Goal: Check status: Check status

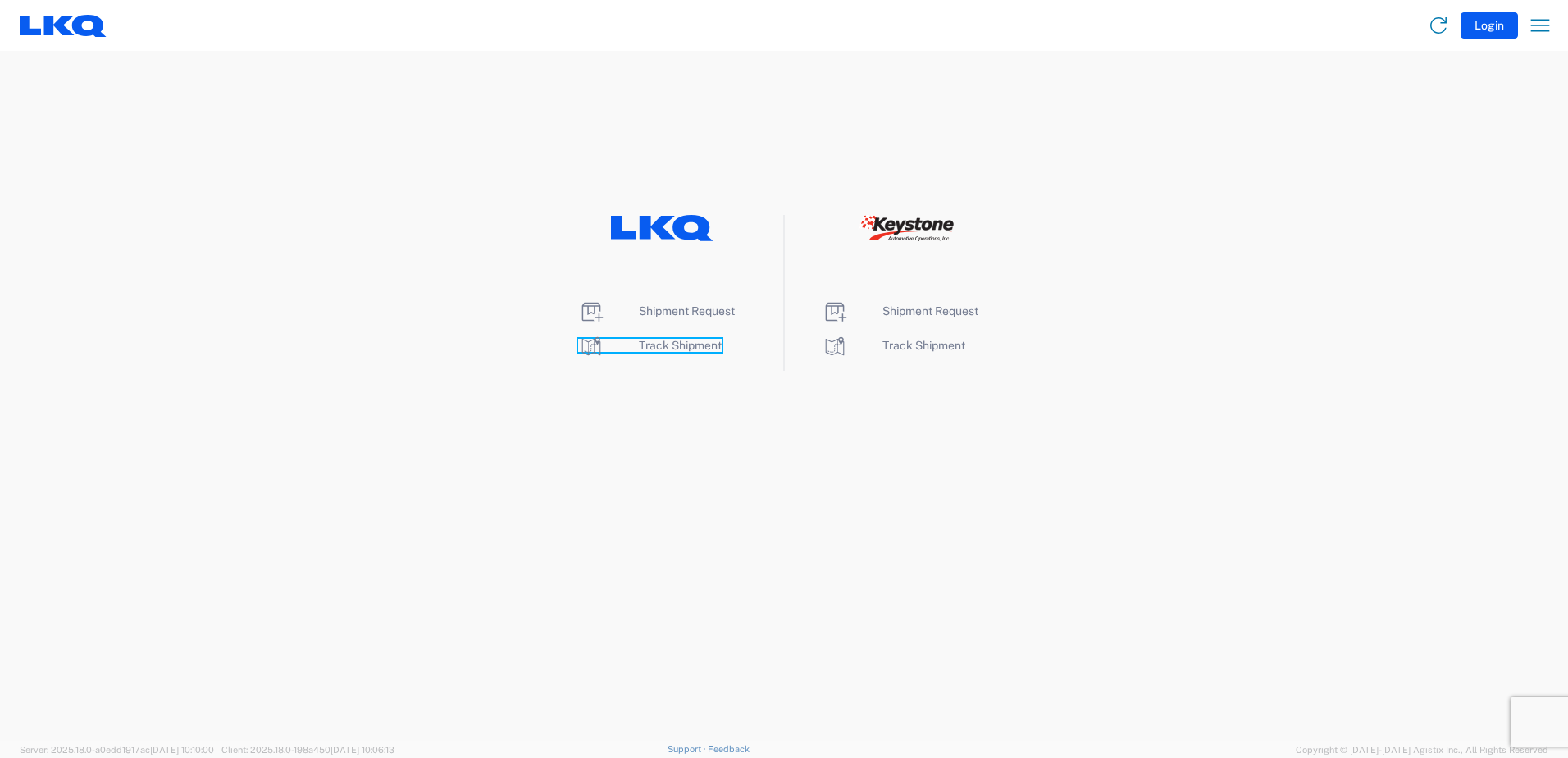
click at [674, 346] on span "Track Shipment" at bounding box center [680, 346] width 83 height 13
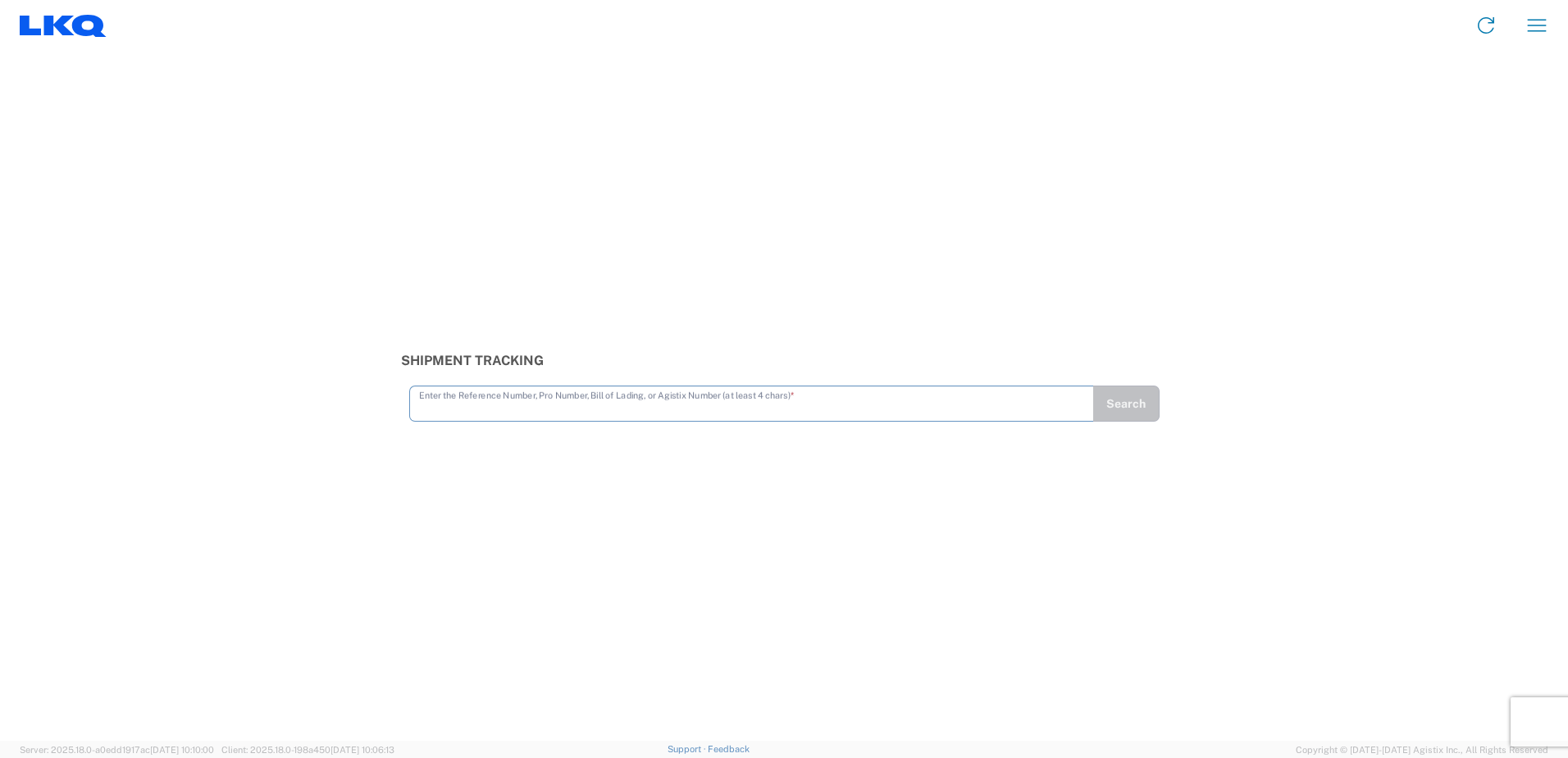
click at [512, 402] on input "text" at bounding box center [751, 402] width 665 height 28
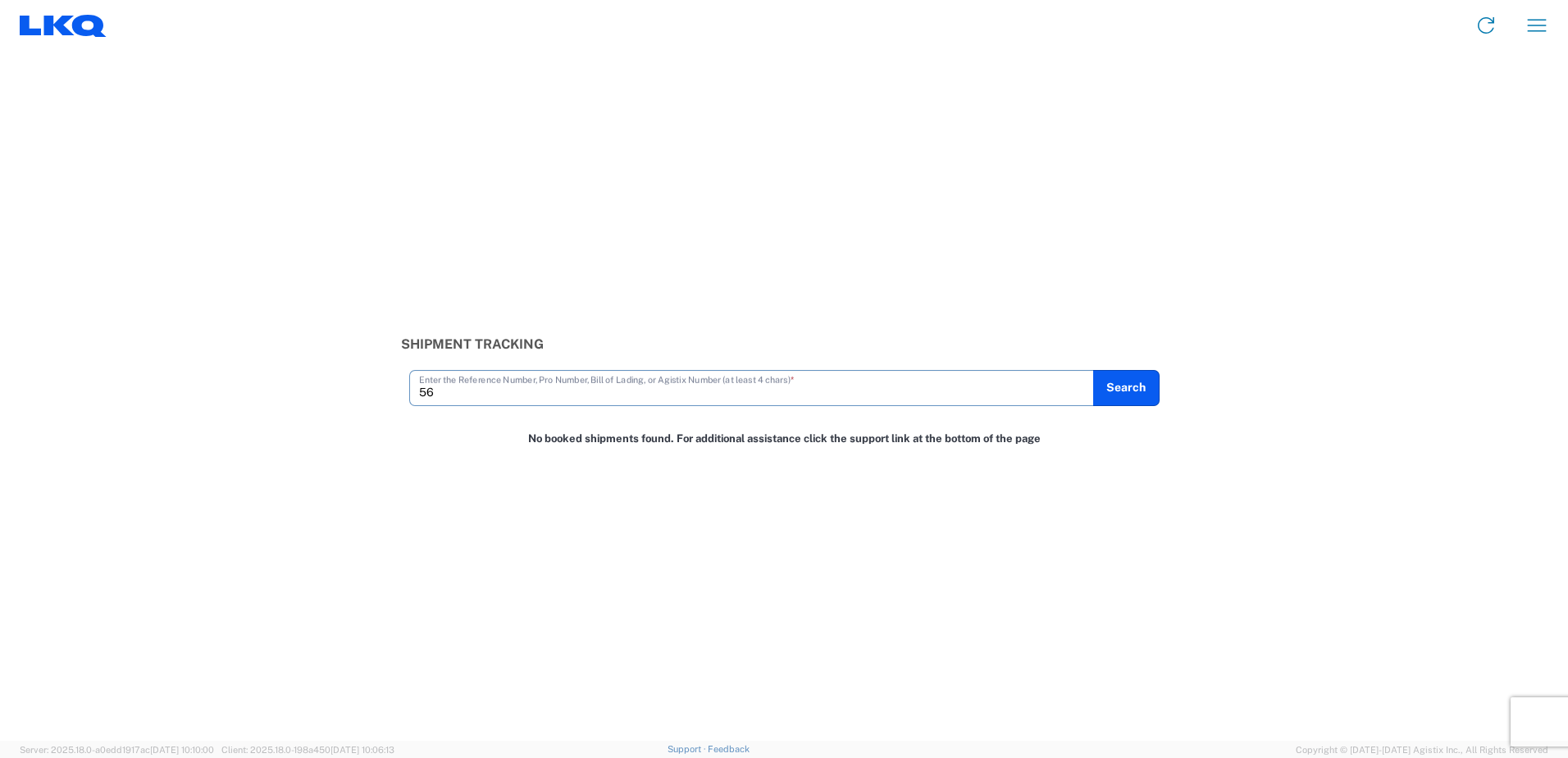
type input "5"
type input "56417919"
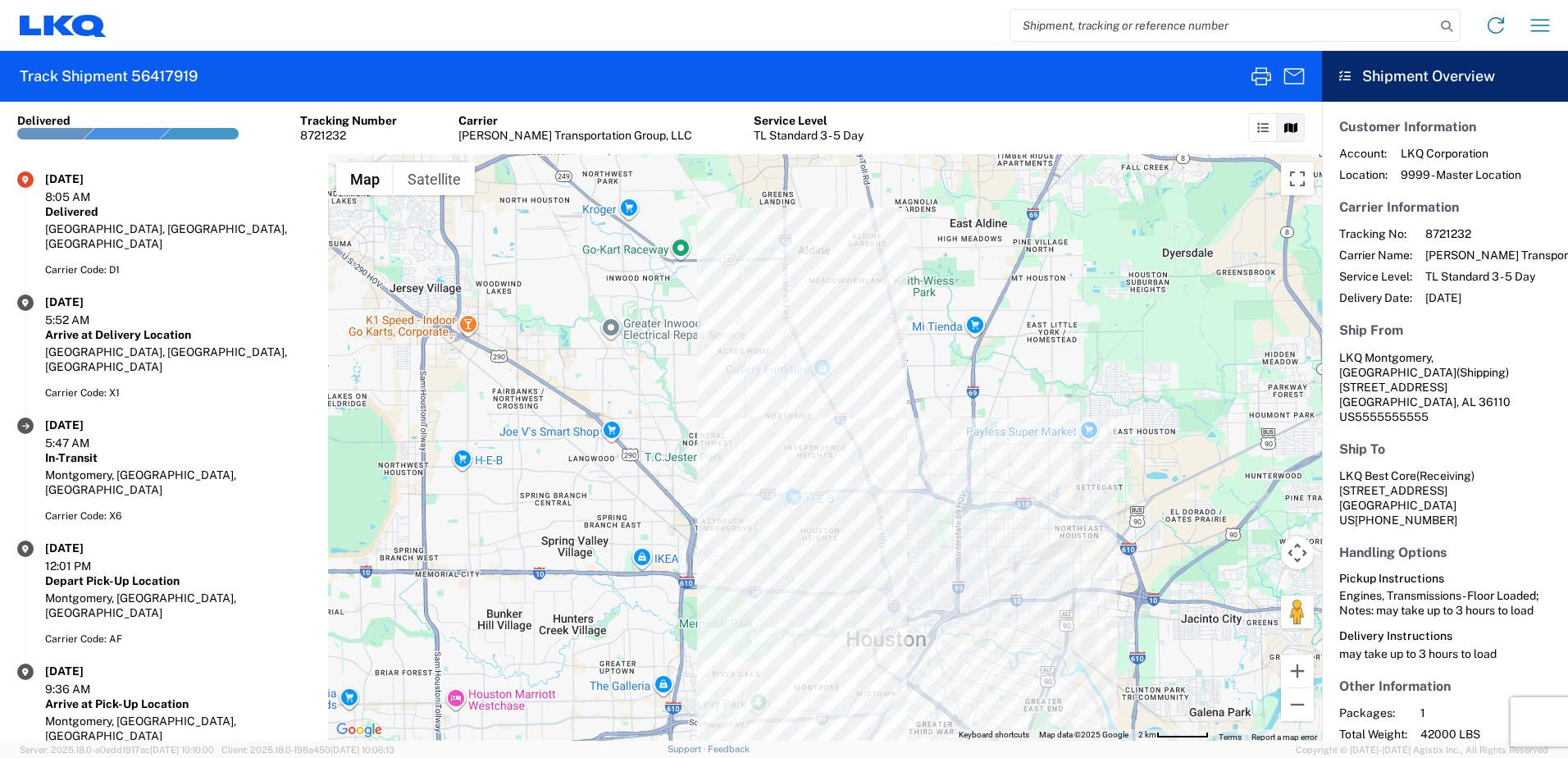
click at [1173, 25] on input "search" at bounding box center [1223, 25] width 425 height 31
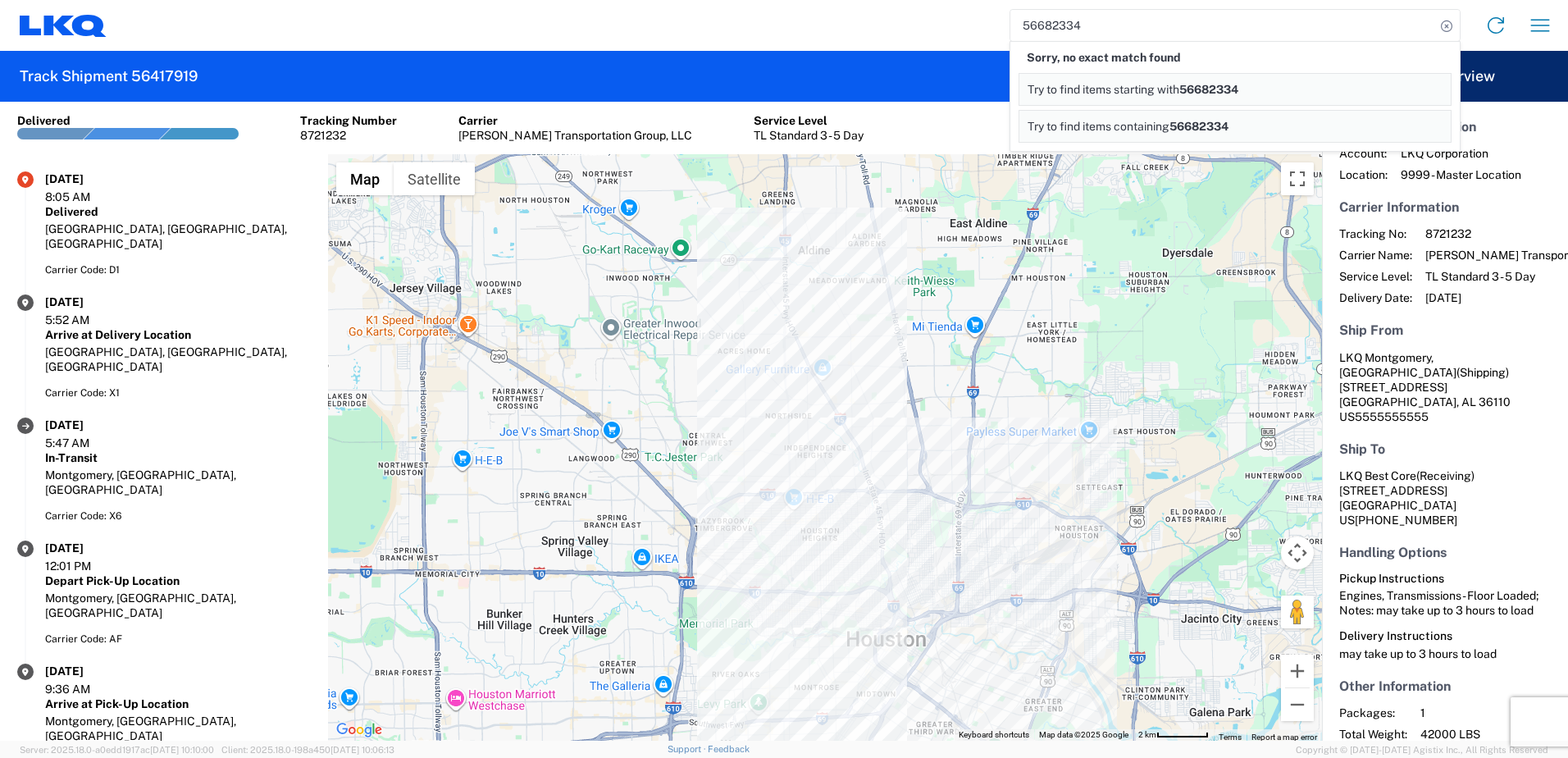
click at [1051, 23] on input "56682334" at bounding box center [1223, 25] width 425 height 31
type input "56688234"
